Goal: Navigation & Orientation: Find specific page/section

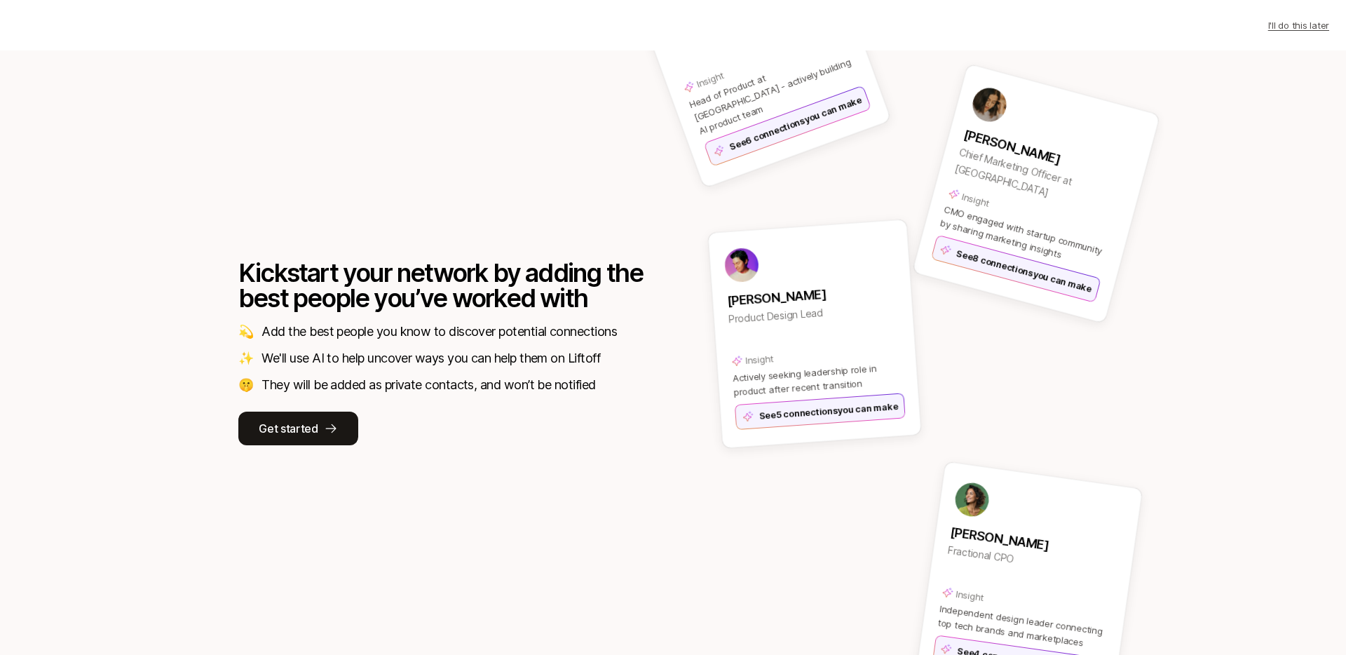
click at [539, 147] on div "Kickstart your network by adding the best people you’ve worked with 💫 Add the b…" at bounding box center [673, 352] width 982 height 604
